Goal: Task Accomplishment & Management: Use online tool/utility

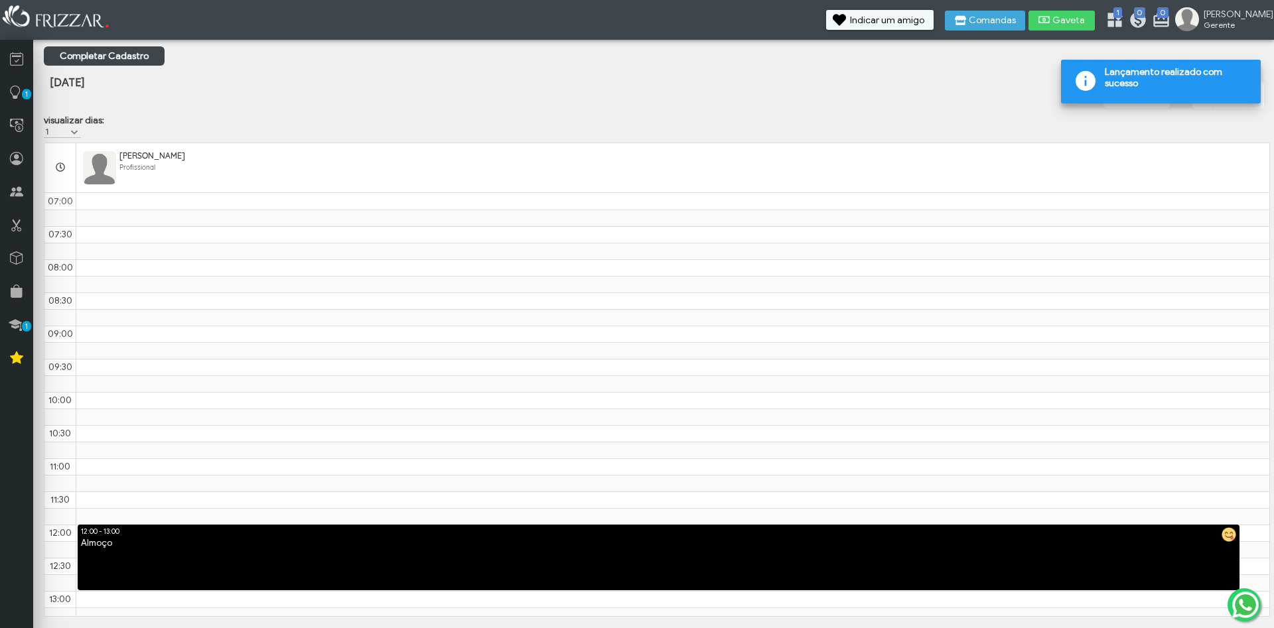
scroll to position [598, 0]
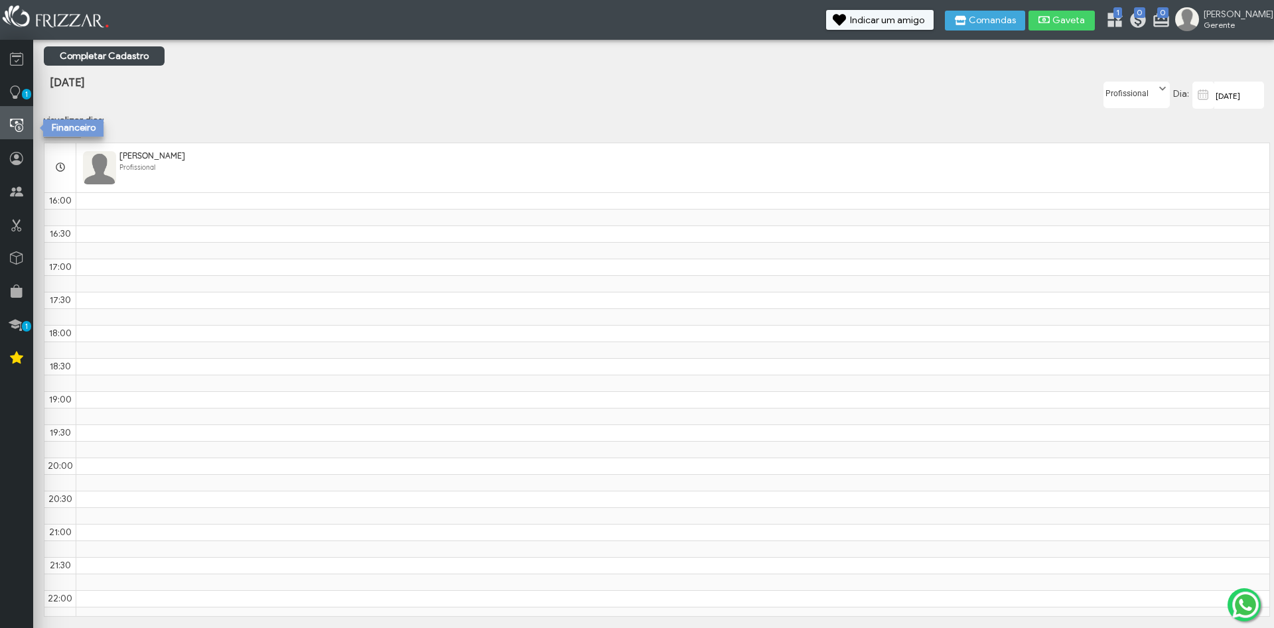
click at [23, 128] on link at bounding box center [16, 122] width 33 height 33
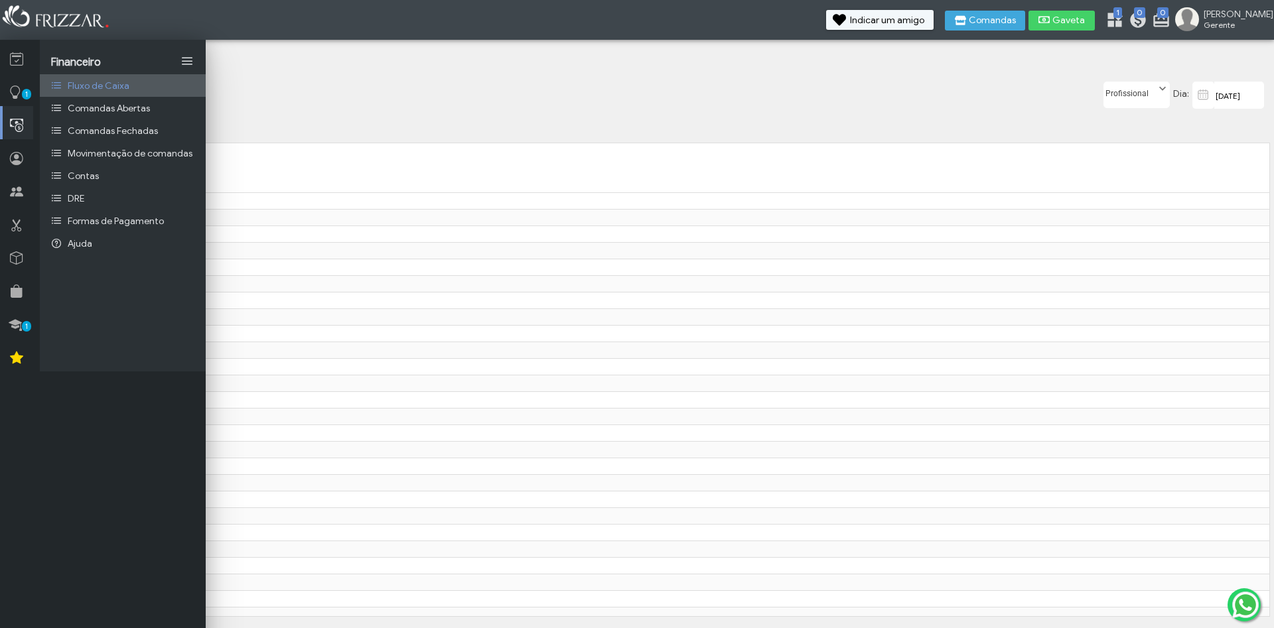
click at [92, 84] on span "Fluxo de Caixa" at bounding box center [99, 85] width 62 height 11
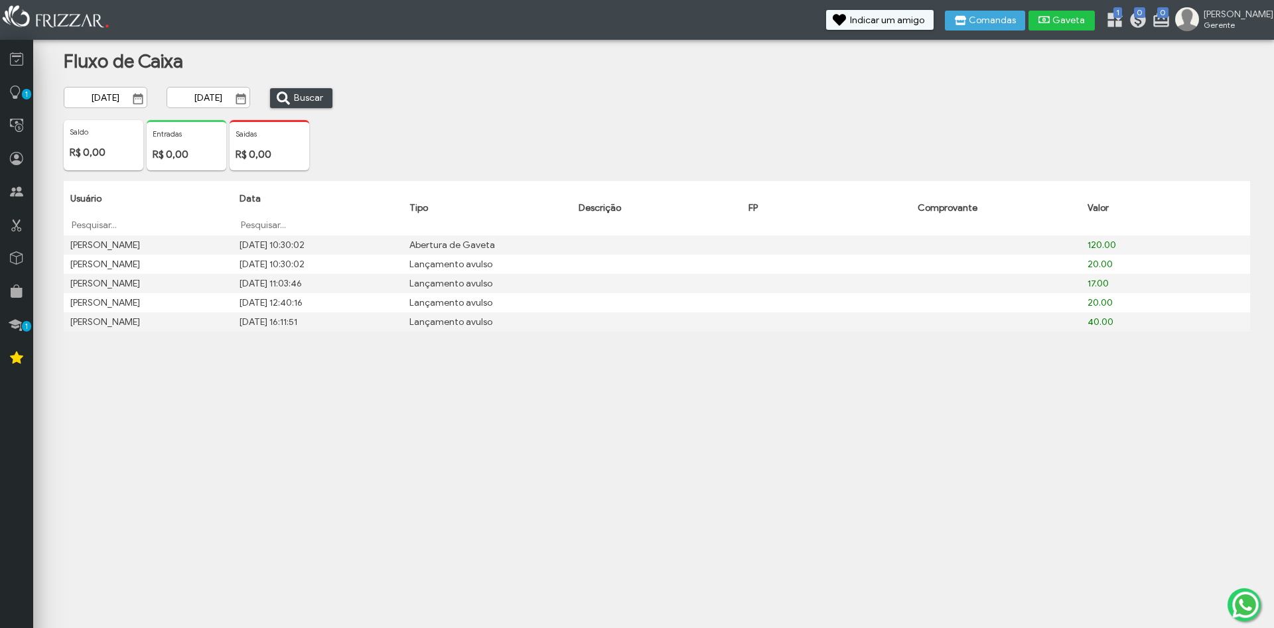
click at [1083, 19] on span "Gaveta" at bounding box center [1068, 20] width 33 height 9
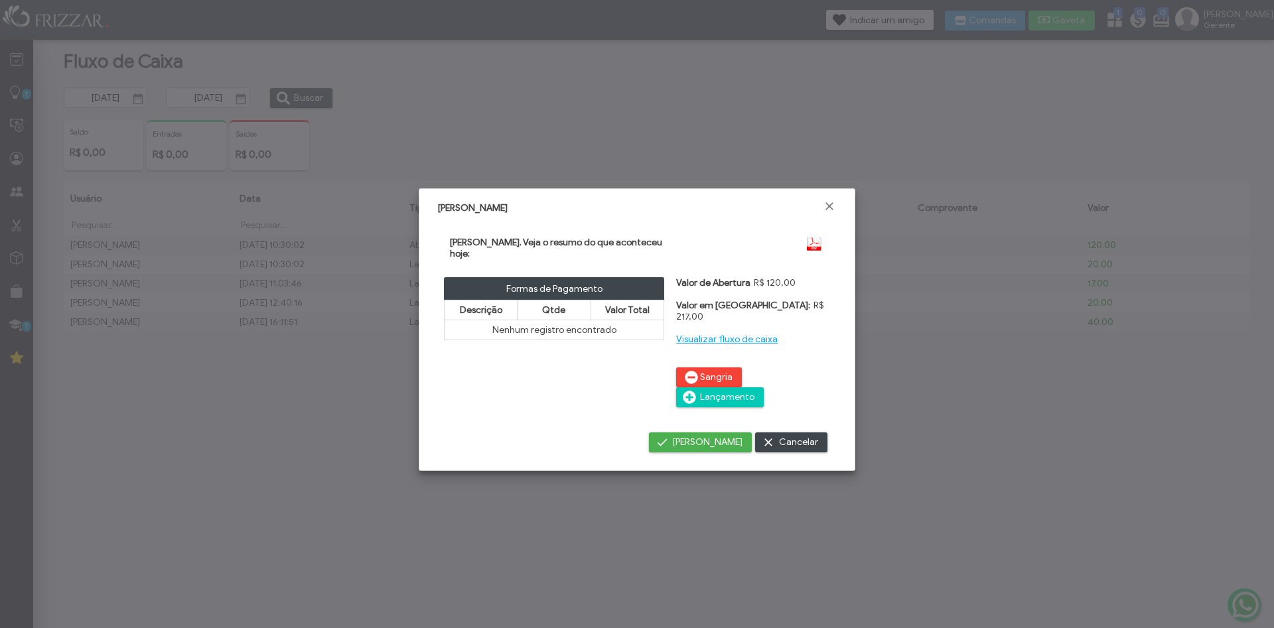
click at [754, 388] on span "Lançamento" at bounding box center [727, 398] width 54 height 20
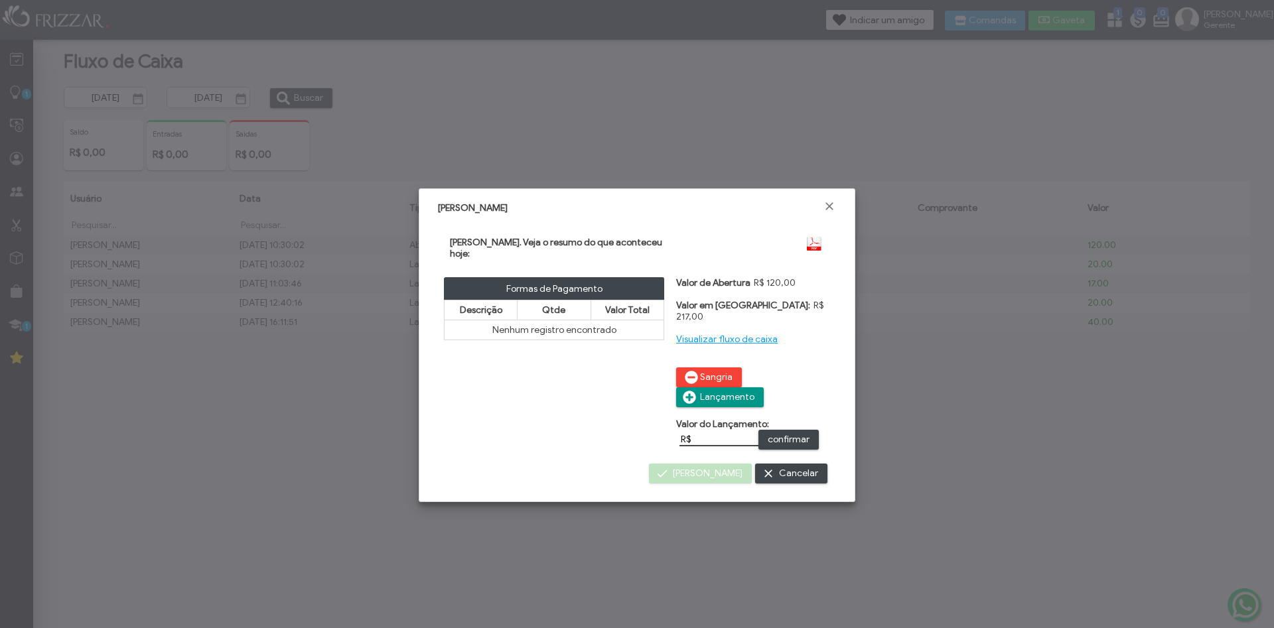
click at [709, 433] on input "R$" at bounding box center [718, 440] width 79 height 14
type input "R$ 15,00"
click at [804, 430] on span "confirmar" at bounding box center [789, 440] width 42 height 20
